Goal: Task Accomplishment & Management: Use online tool/utility

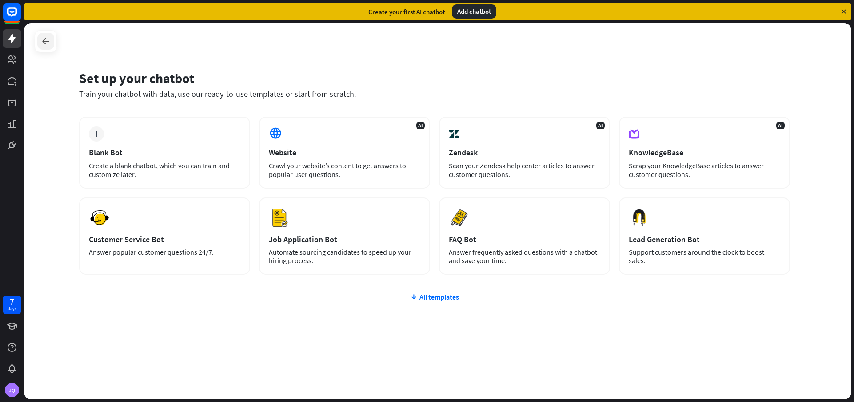
click at [46, 43] on icon at bounding box center [45, 41] width 11 height 11
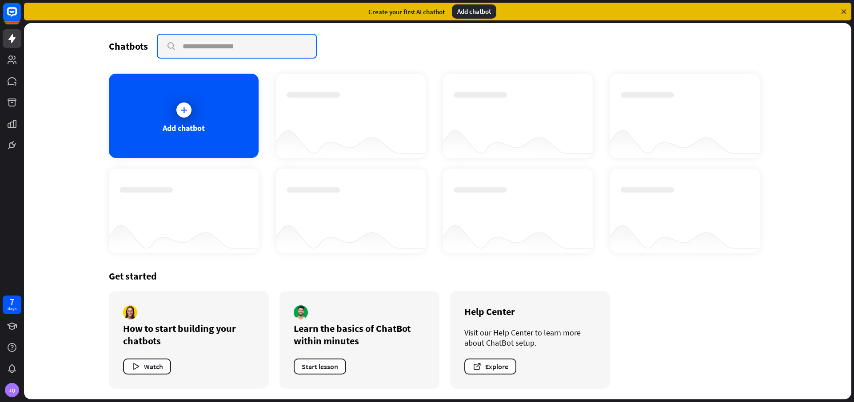
click at [240, 52] on input "text" at bounding box center [237, 46] width 158 height 23
type input "**********"
click at [259, 41] on input "**********" at bounding box center [237, 46] width 158 height 23
click at [171, 44] on input "**********" at bounding box center [237, 46] width 158 height 23
click at [844, 9] on icon at bounding box center [844, 12] width 8 height 8
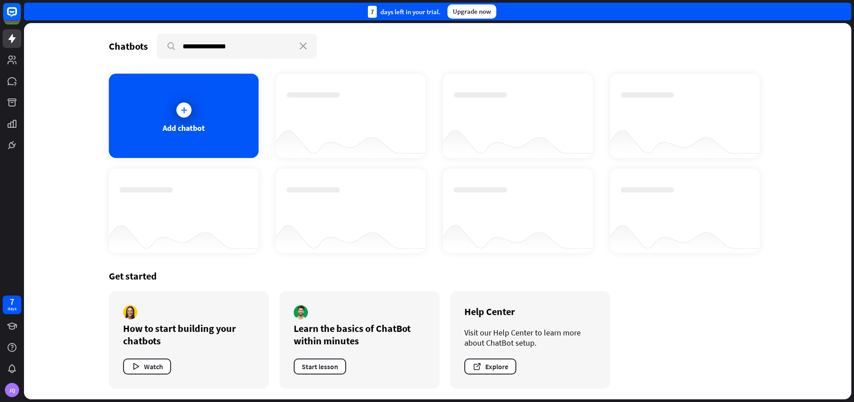
click at [844, 9] on div "7 days left in your trial. Upgrade now" at bounding box center [437, 12] width 827 height 18
click at [11, 38] on icon at bounding box center [11, 38] width 7 height 9
click at [14, 56] on icon at bounding box center [12, 60] width 9 height 9
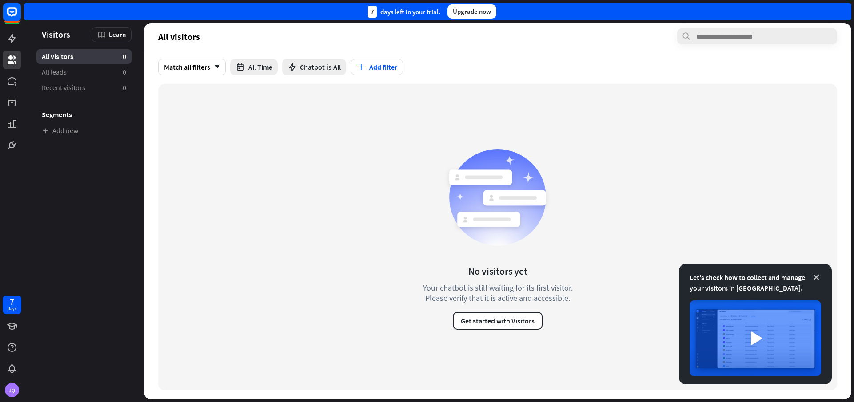
click at [814, 275] on icon at bounding box center [816, 277] width 9 height 9
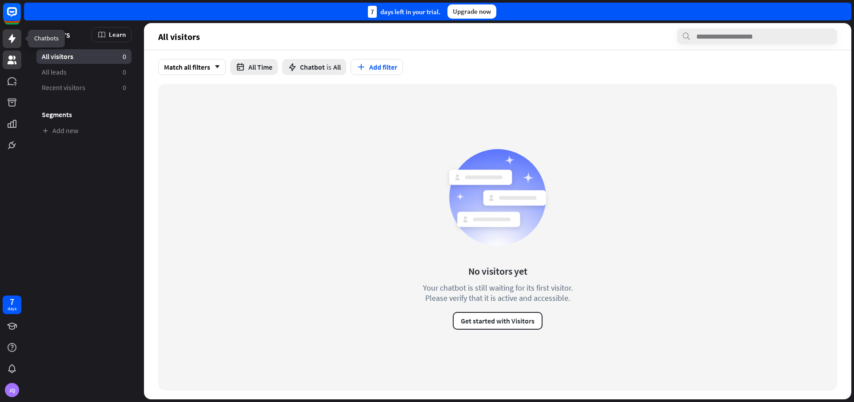
click at [12, 41] on icon at bounding box center [11, 38] width 7 height 9
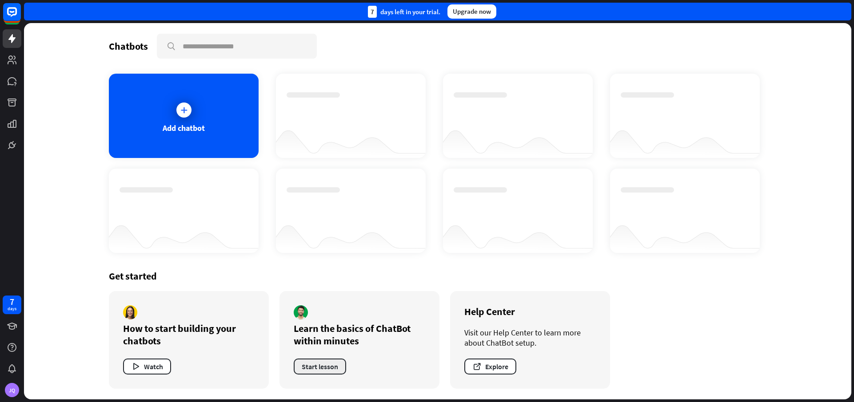
click at [335, 370] on button "Start lesson" at bounding box center [320, 367] width 52 height 16
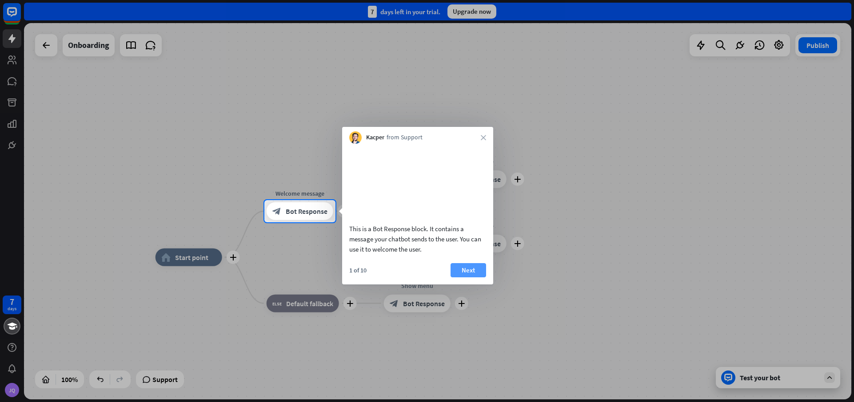
click at [469, 278] on button "Next" at bounding box center [468, 270] width 36 height 14
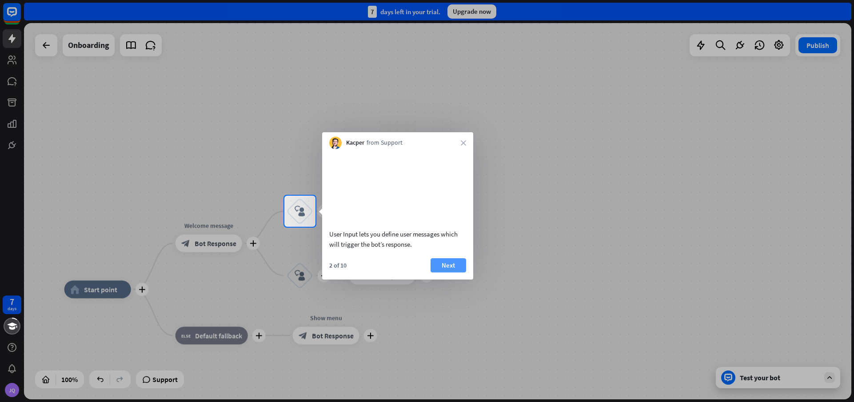
click at [450, 273] on button "Next" at bounding box center [448, 266] width 36 height 14
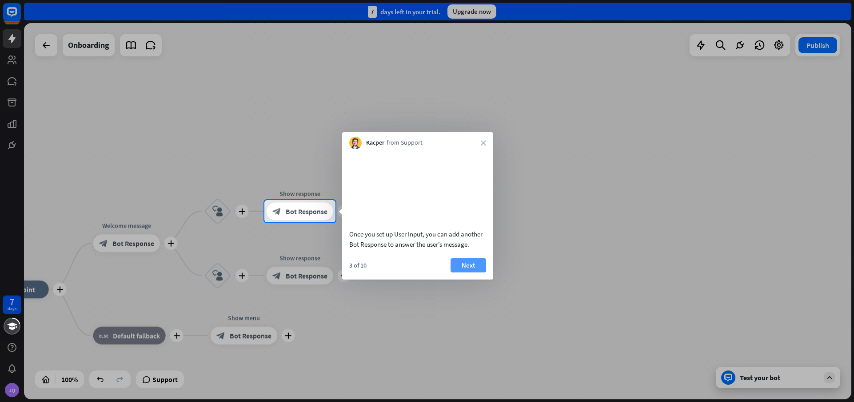
click at [459, 273] on button "Next" at bounding box center [468, 266] width 36 height 14
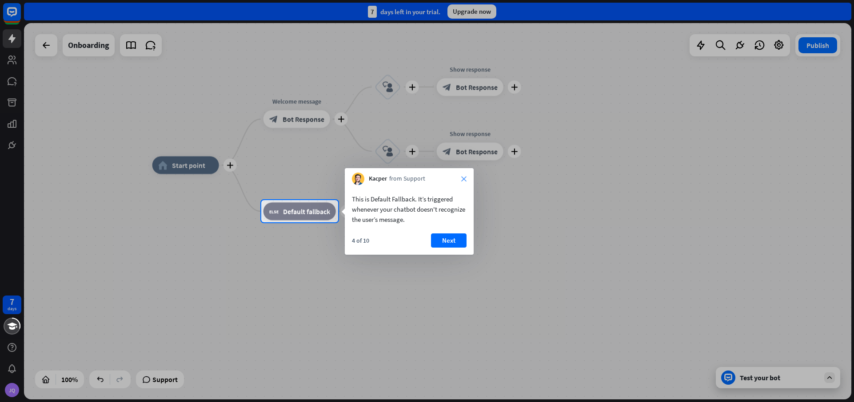
click at [463, 177] on icon "close" at bounding box center [463, 178] width 5 height 5
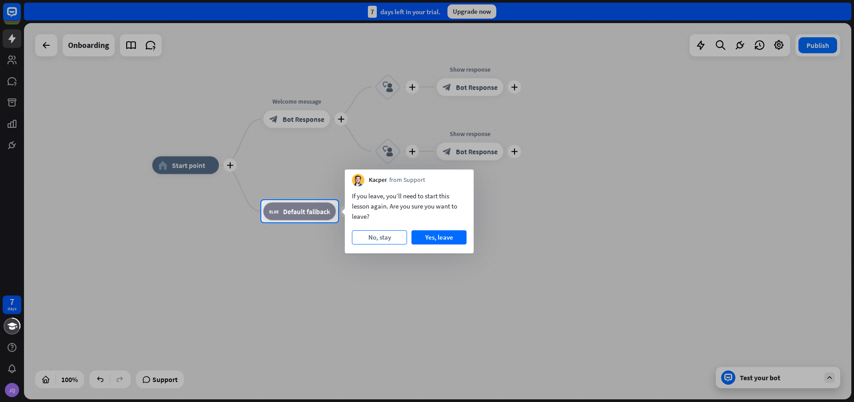
click at [373, 238] on button "No, stay" at bounding box center [379, 238] width 55 height 14
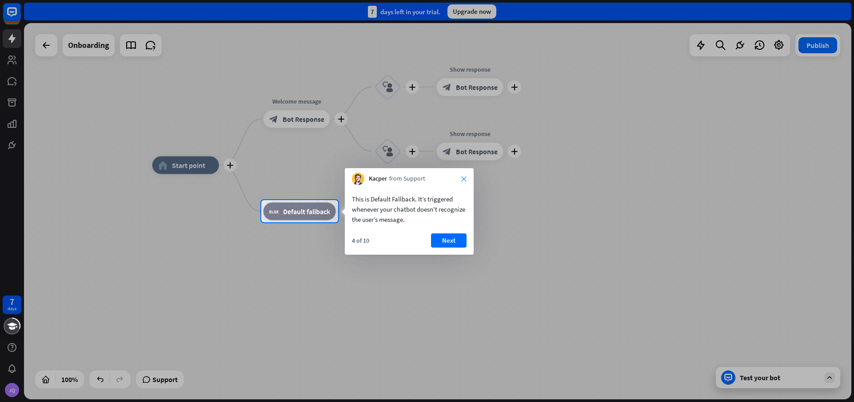
click at [462, 178] on icon "close" at bounding box center [463, 178] width 5 height 5
click at [456, 241] on button "Yes, leave" at bounding box center [438, 238] width 55 height 14
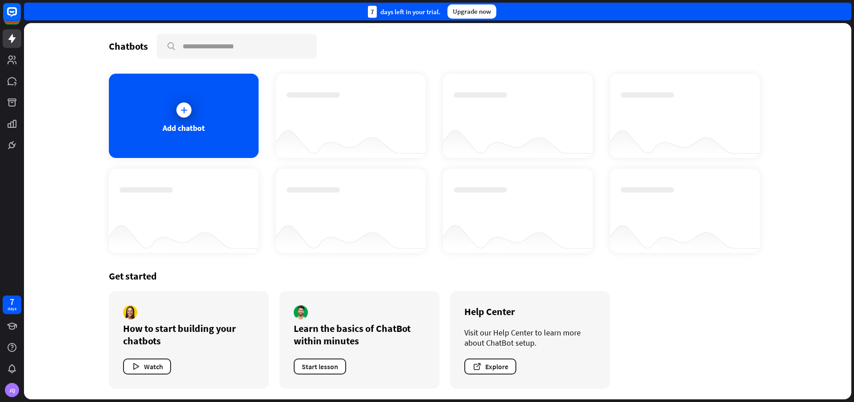
click at [682, 137] on div at bounding box center [685, 140] width 150 height 34
click at [550, 137] on div at bounding box center [518, 140] width 150 height 34
click at [387, 135] on div at bounding box center [351, 140] width 150 height 34
click at [240, 123] on div "Add chatbot" at bounding box center [184, 116] width 150 height 84
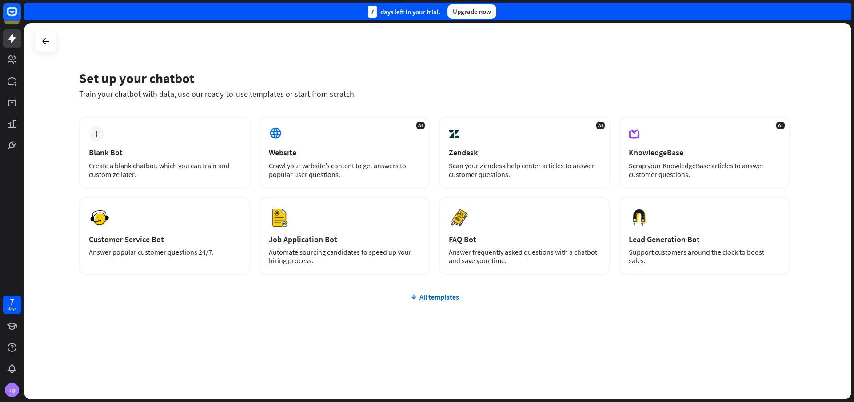
click at [437, 299] on div "All templates" at bounding box center [434, 297] width 711 height 9
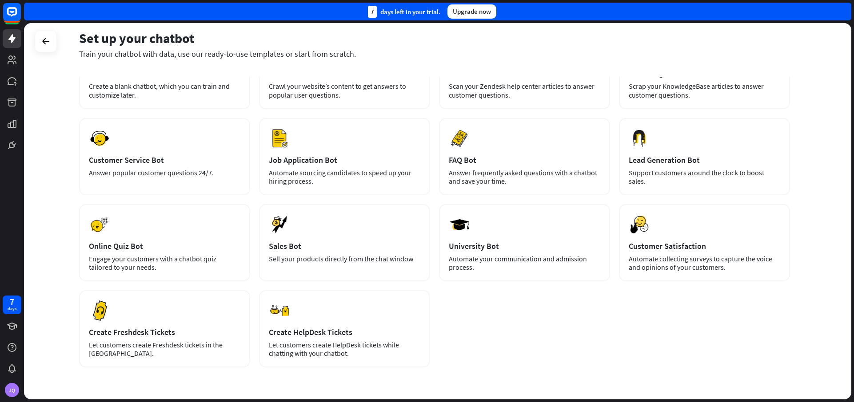
scroll to position [110, 0]
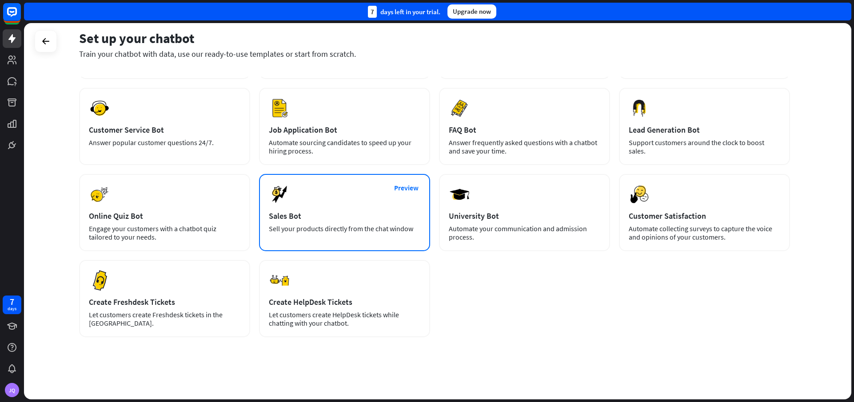
click at [383, 213] on div "Sales Bot" at bounding box center [344, 216] width 151 height 10
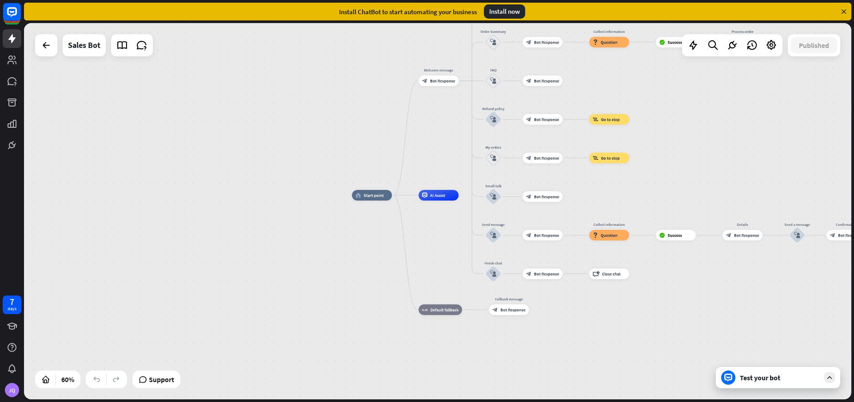
click at [502, 10] on div "Install now" at bounding box center [504, 11] width 41 height 14
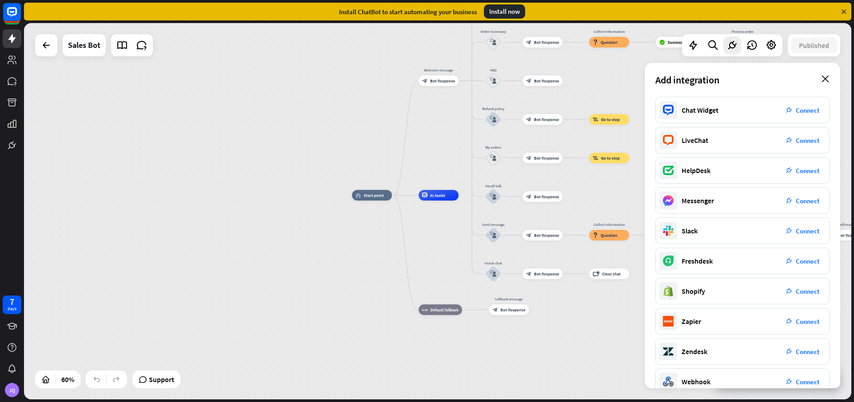
drag, startPoint x: 824, startPoint y: 78, endPoint x: 847, endPoint y: 58, distance: 30.8
click at [824, 78] on icon "close" at bounding box center [825, 79] width 8 height 7
